Goal: Download file/media

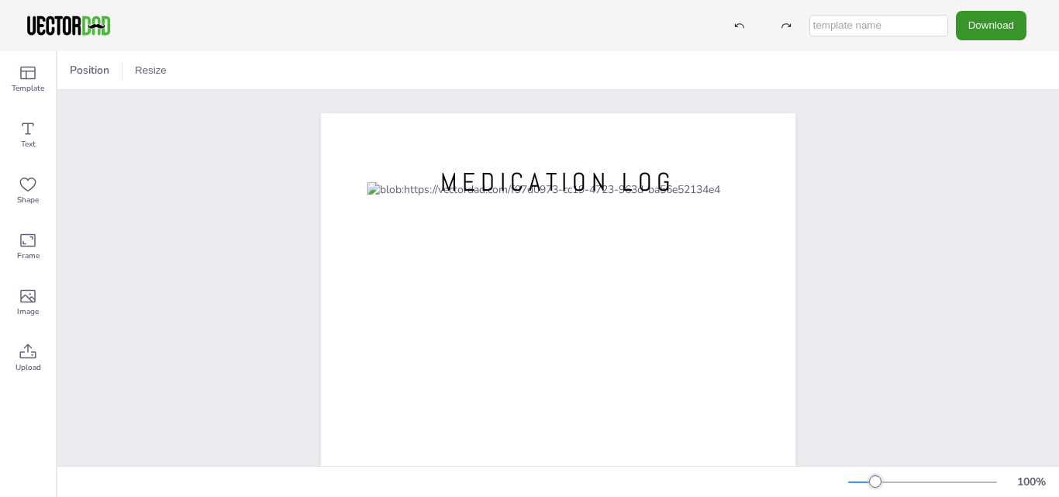
click at [990, 21] on button "Download" at bounding box center [990, 25] width 71 height 29
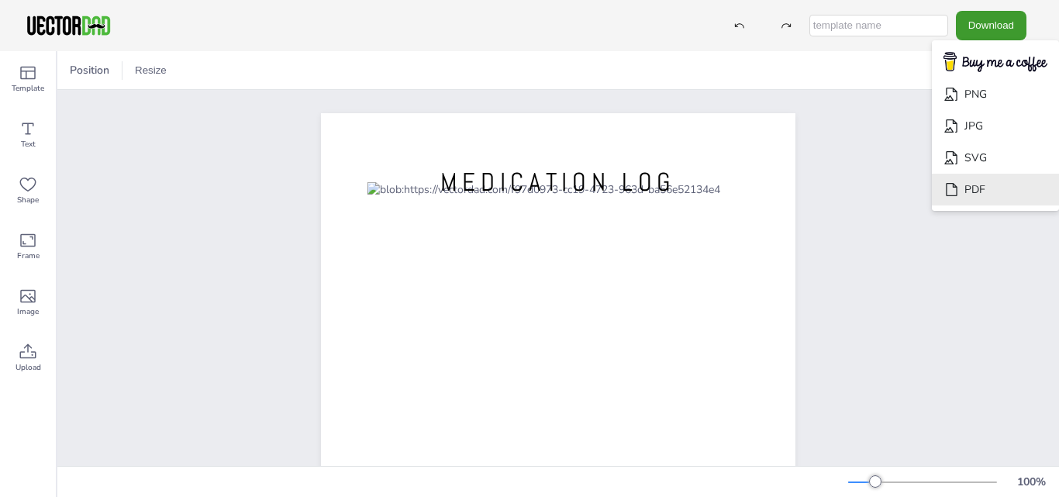
click at [976, 190] on li "PDF" at bounding box center [994, 190] width 127 height 32
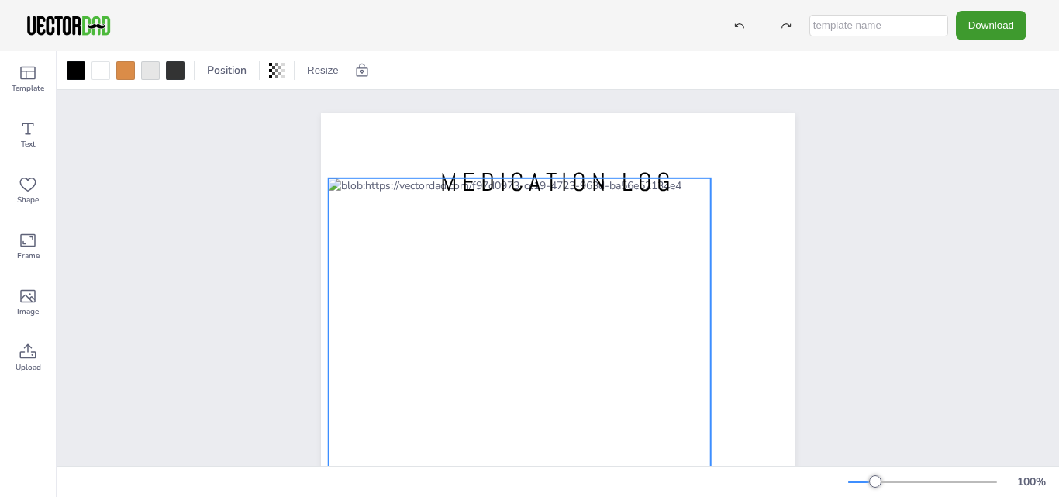
drag, startPoint x: 382, startPoint y: 403, endPoint x: 343, endPoint y: 399, distance: 38.9
click at [343, 399] on div at bounding box center [520, 427] width 382 height 498
click at [955, 294] on div "[DOMAIN_NAME] MEDICATION LOG" at bounding box center [557, 419] width 1001 height 659
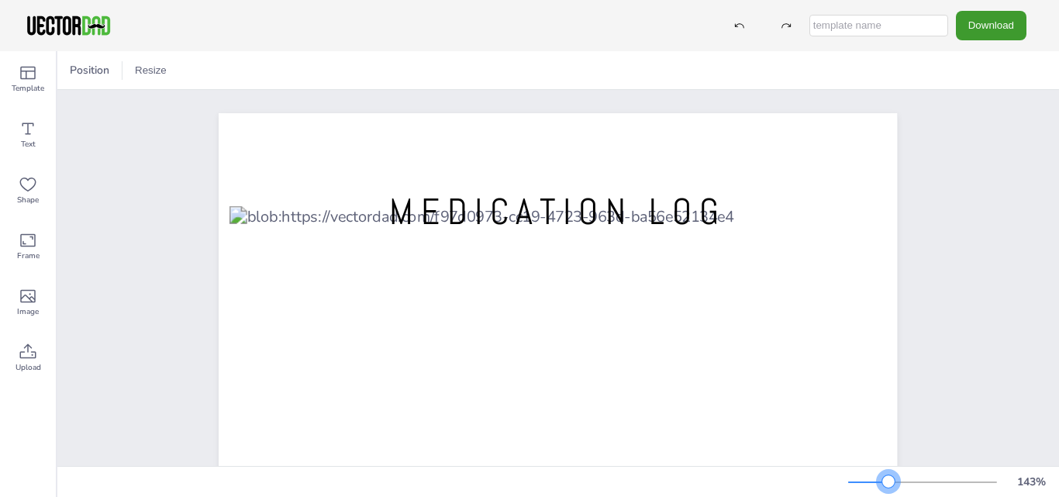
drag, startPoint x: 877, startPoint y: 478, endPoint x: 888, endPoint y: 478, distance: 10.8
click at [888, 478] on div at bounding box center [888, 481] width 12 height 12
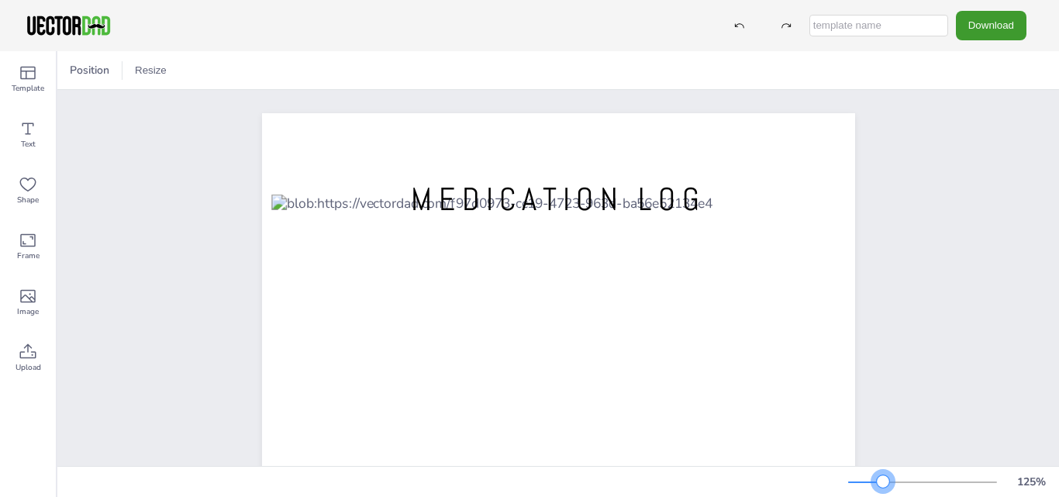
click at [883, 478] on div at bounding box center [882, 481] width 12 height 12
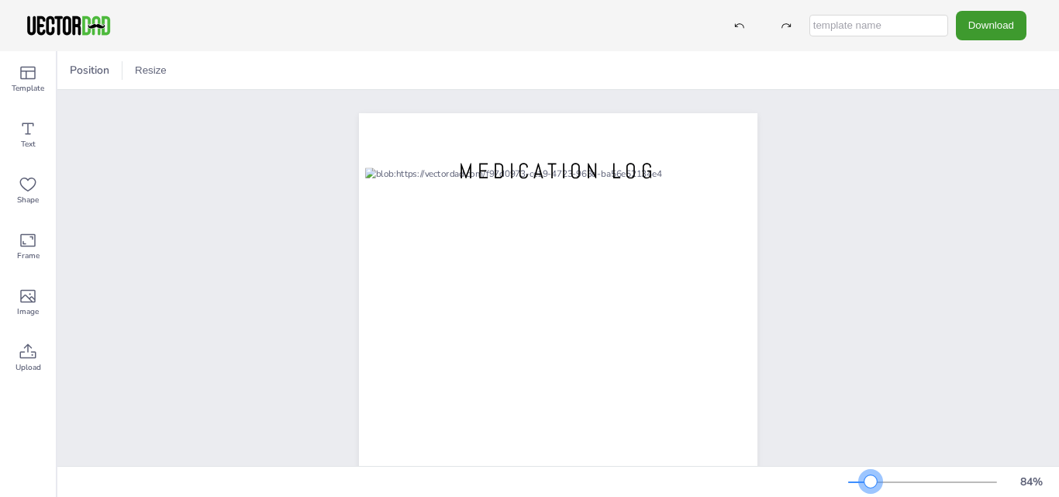
drag, startPoint x: 883, startPoint y: 477, endPoint x: 870, endPoint y: 476, distance: 12.5
click at [870, 476] on div at bounding box center [870, 481] width 12 height 12
click at [874, 472] on div "84 %" at bounding box center [950, 482] width 205 height 25
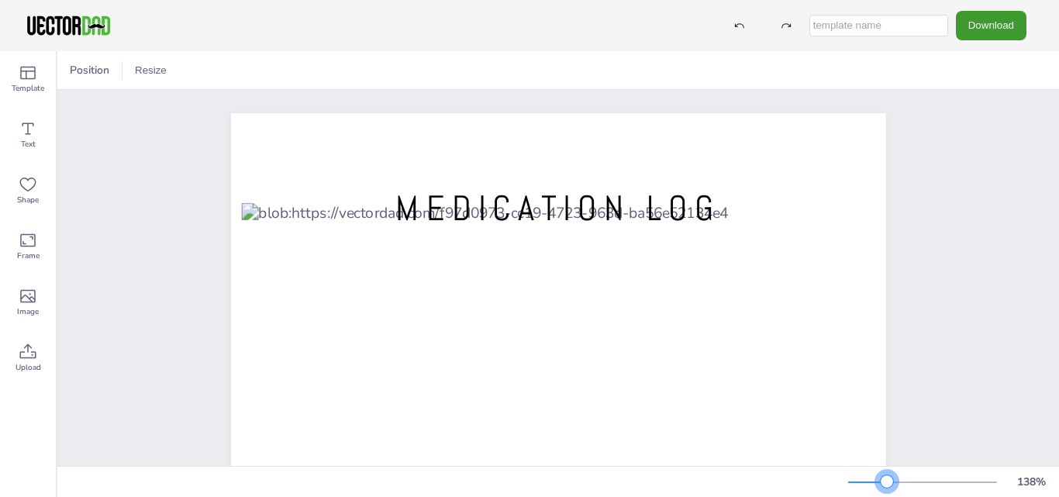
click at [887, 480] on div at bounding box center [922, 482] width 149 height 12
drag, startPoint x: 848, startPoint y: 477, endPoint x: 868, endPoint y: 476, distance: 20.2
click at [863, 476] on div at bounding box center [922, 482] width 149 height 12
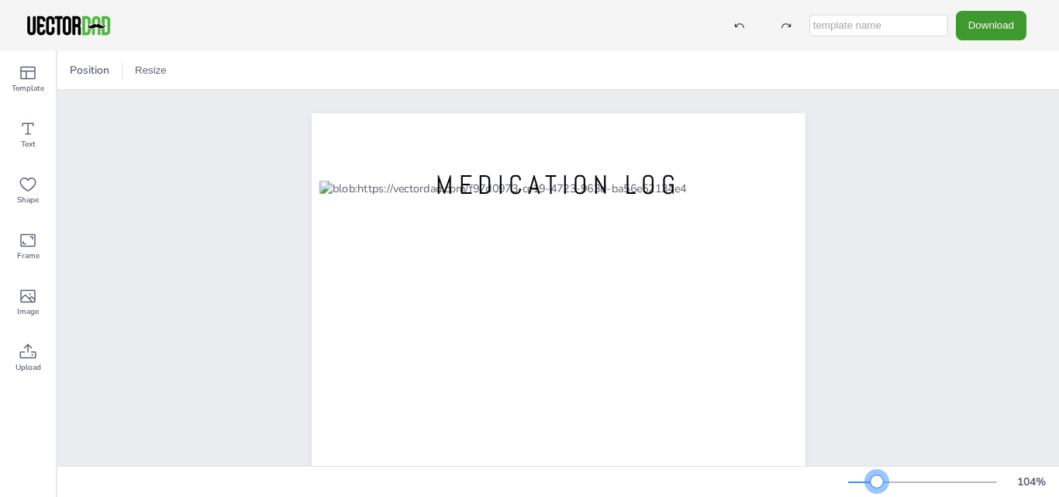
drag, startPoint x: 868, startPoint y: 479, endPoint x: 876, endPoint y: 483, distance: 9.4
click at [876, 483] on div at bounding box center [876, 481] width 12 height 12
click at [866, 481] on div at bounding box center [862, 482] width 29 height 2
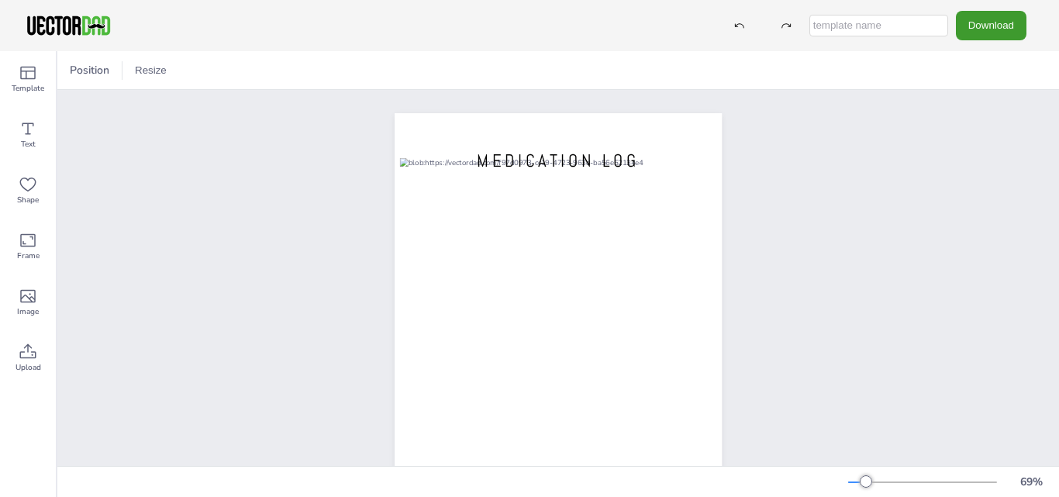
click at [875, 480] on div at bounding box center [922, 482] width 149 height 12
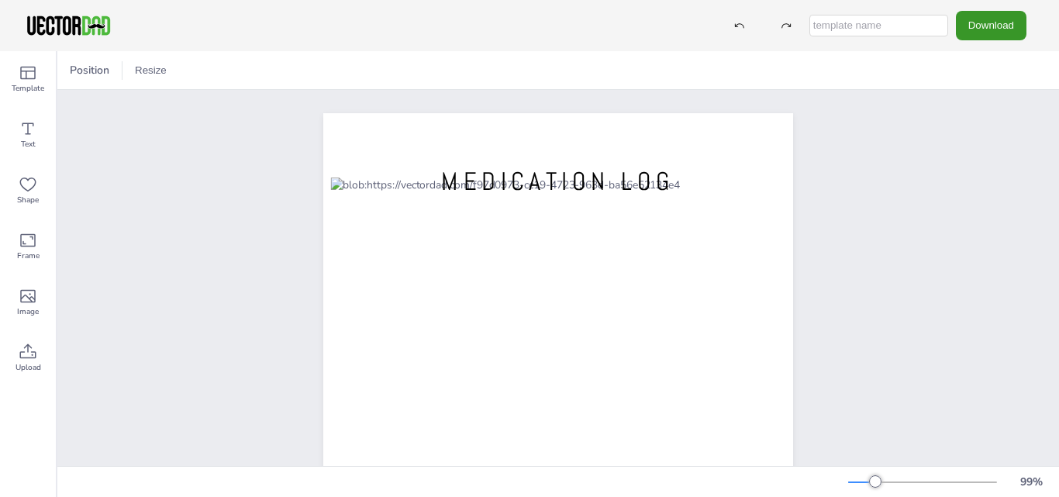
click at [991, 31] on button "Download" at bounding box center [990, 25] width 71 height 29
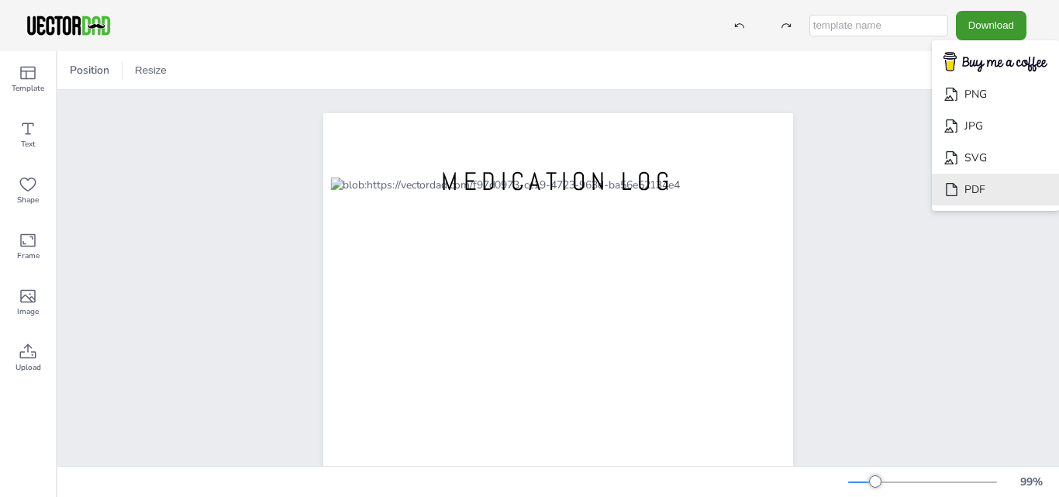
click at [976, 191] on li "PDF" at bounding box center [994, 190] width 127 height 32
